Goal: Navigation & Orientation: Find specific page/section

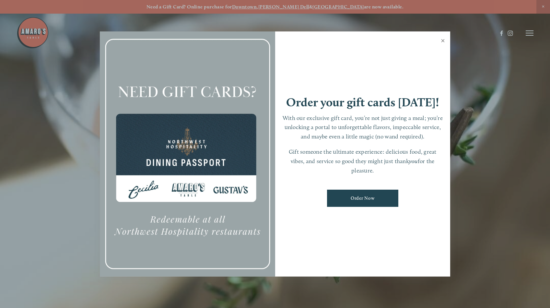
click at [443, 41] on link "Close" at bounding box center [443, 41] width 13 height 18
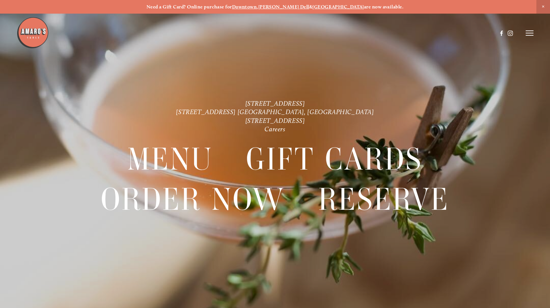
click at [528, 34] on icon at bounding box center [530, 33] width 8 height 6
click at [466, 32] on span "Gallery" at bounding box center [466, 33] width 16 height 6
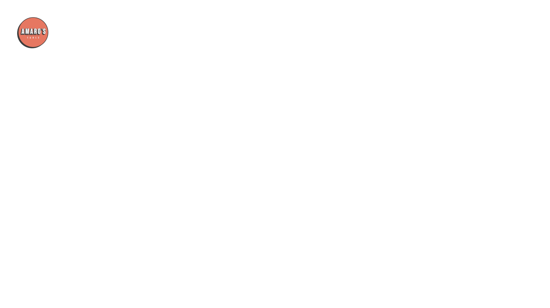
scroll to position [1421, 0]
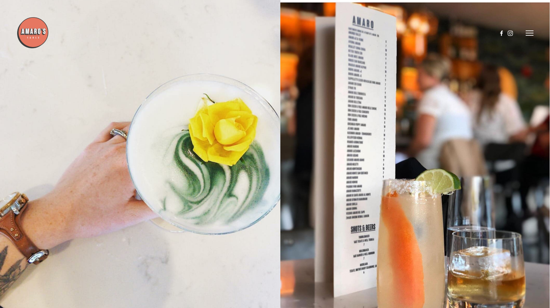
click at [532, 31] on icon at bounding box center [530, 33] width 8 height 6
click at [406, 34] on span "Menu" at bounding box center [405, 33] width 12 height 6
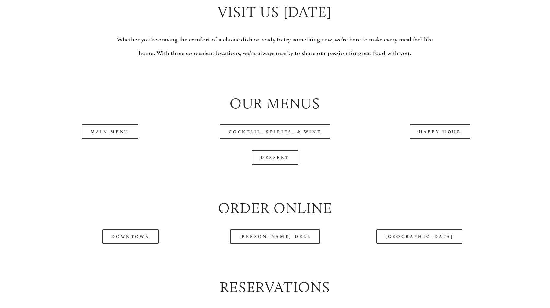
scroll to position [657, 0]
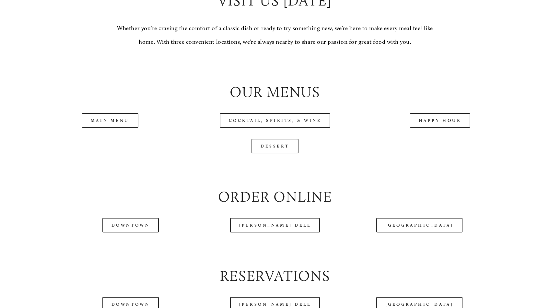
click at [372, 189] on div "Order Online" at bounding box center [275, 196] width 495 height 31
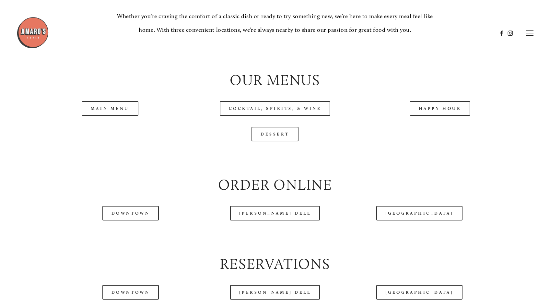
scroll to position [663, 0]
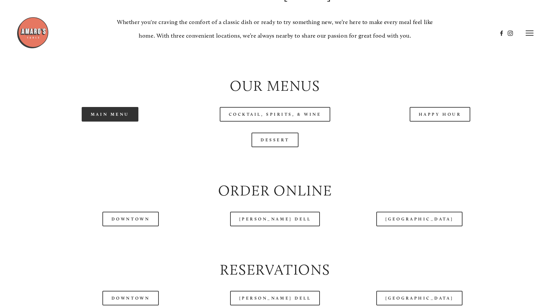
click at [115, 117] on link "Main Menu" at bounding box center [110, 114] width 57 height 15
